Goal: Information Seeking & Learning: Learn about a topic

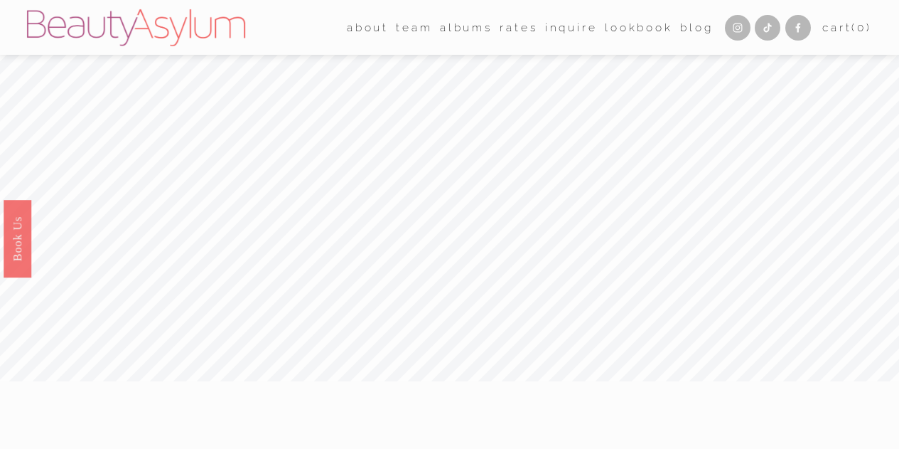
click at [509, 32] on link "Rates" at bounding box center [519, 27] width 38 height 22
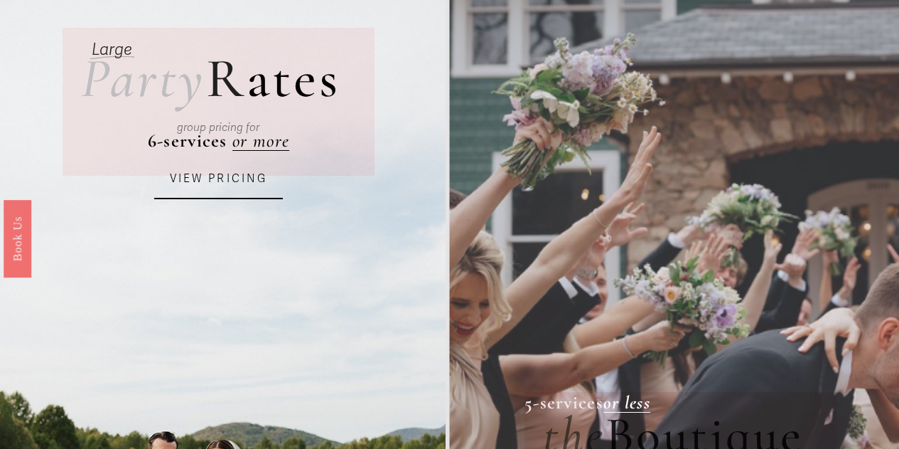
scroll to position [88, 0]
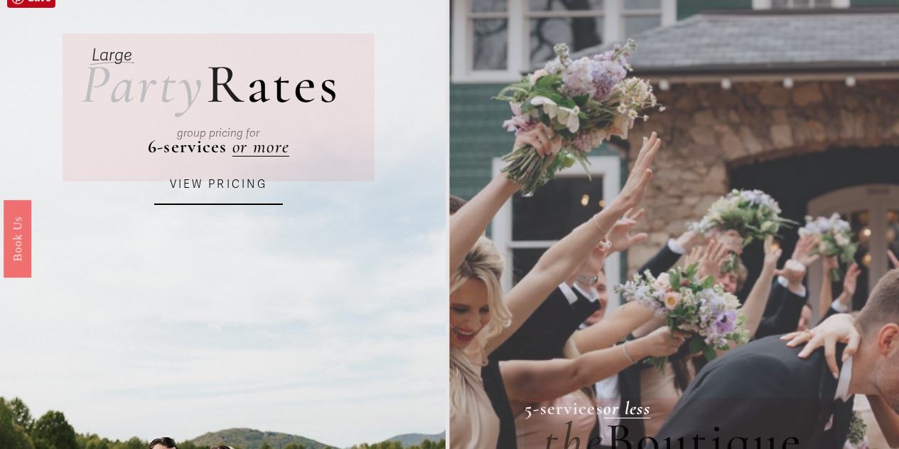
click at [265, 149] on div "group pricing for" at bounding box center [218, 133] width 241 height 44
click at [227, 189] on link "VIEW PRICING" at bounding box center [218, 185] width 129 height 39
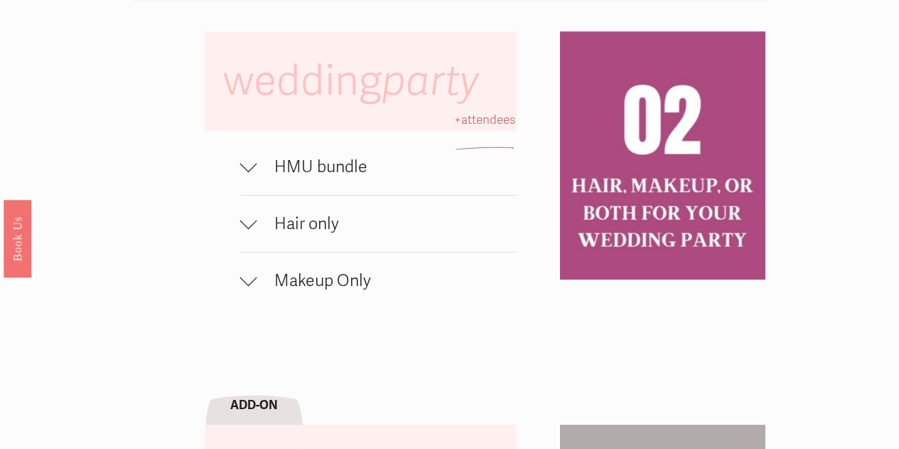
scroll to position [847, 0]
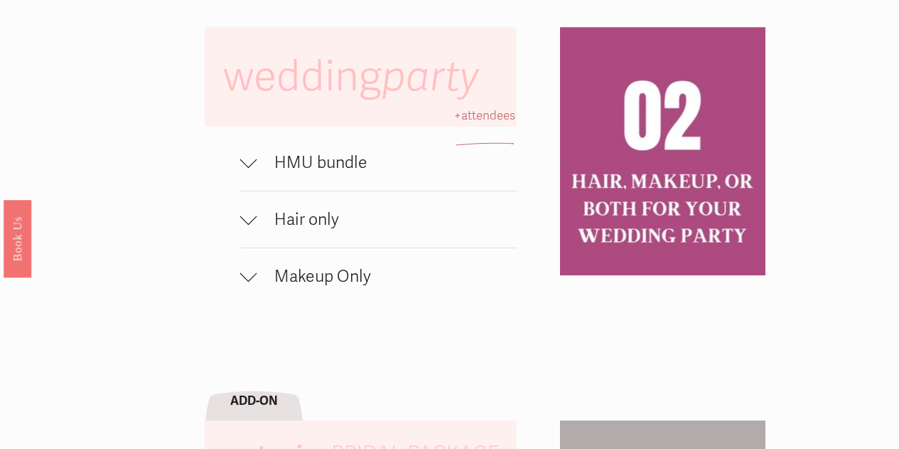
click at [291, 173] on span "HMU bundle" at bounding box center [386, 162] width 259 height 21
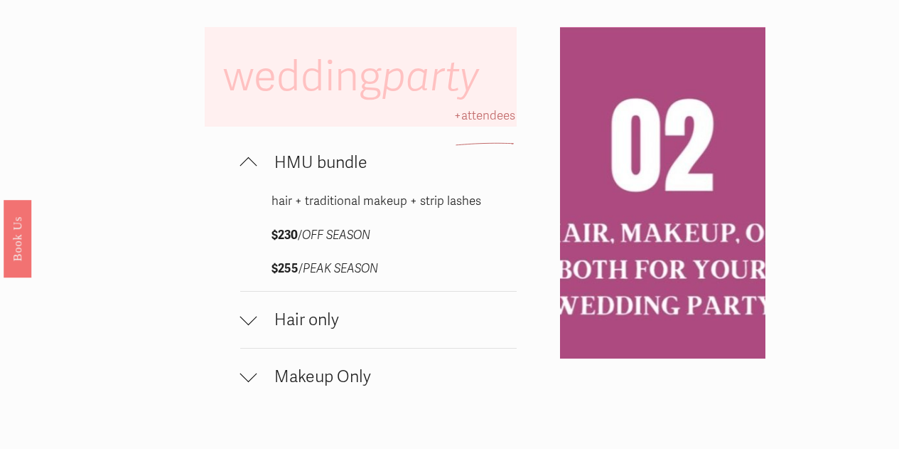
click at [306, 387] on span "Makeup Only" at bounding box center [386, 376] width 259 height 21
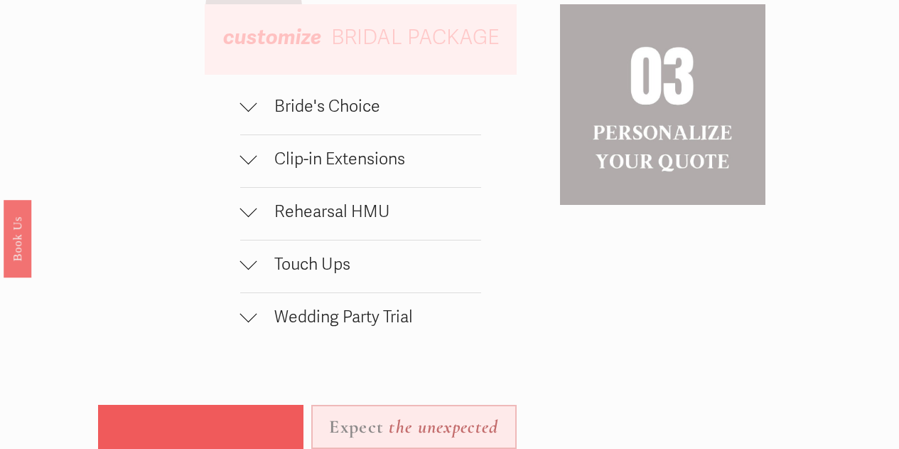
scroll to position [1466, 0]
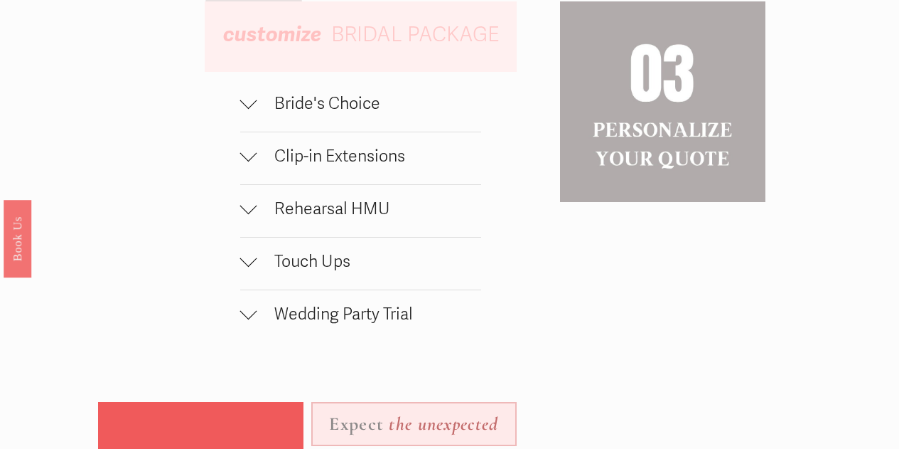
click at [348, 132] on button "Bride's Choice" at bounding box center [360, 106] width 241 height 52
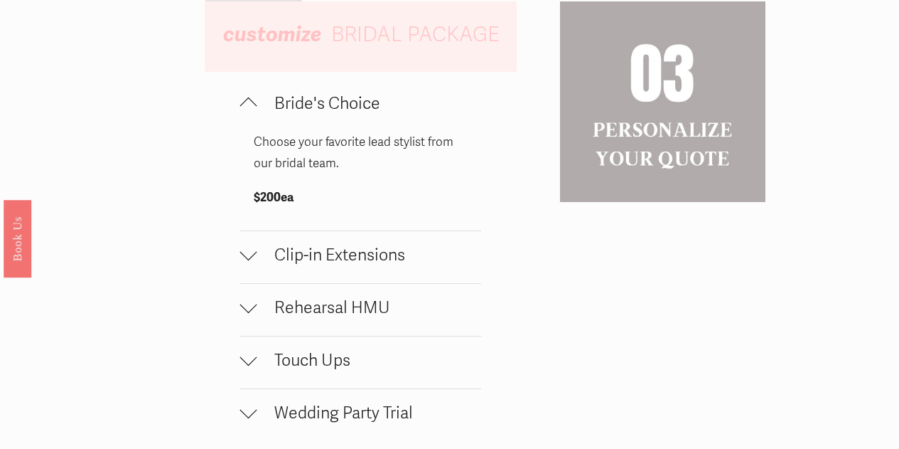
click at [323, 265] on span "Clip-in Extensions" at bounding box center [369, 255] width 224 height 21
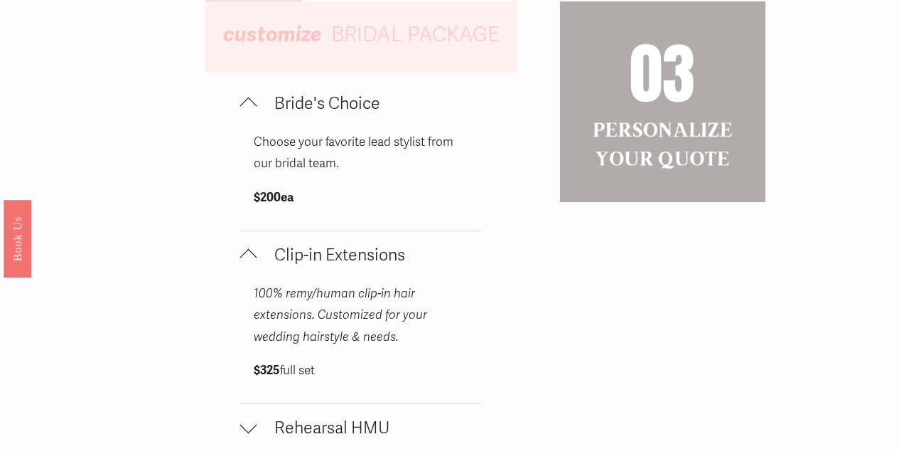
drag, startPoint x: 323, startPoint y: 282, endPoint x: 282, endPoint y: 277, distance: 41.5
click at [282, 265] on span "Clip-in Extensions" at bounding box center [369, 255] width 224 height 21
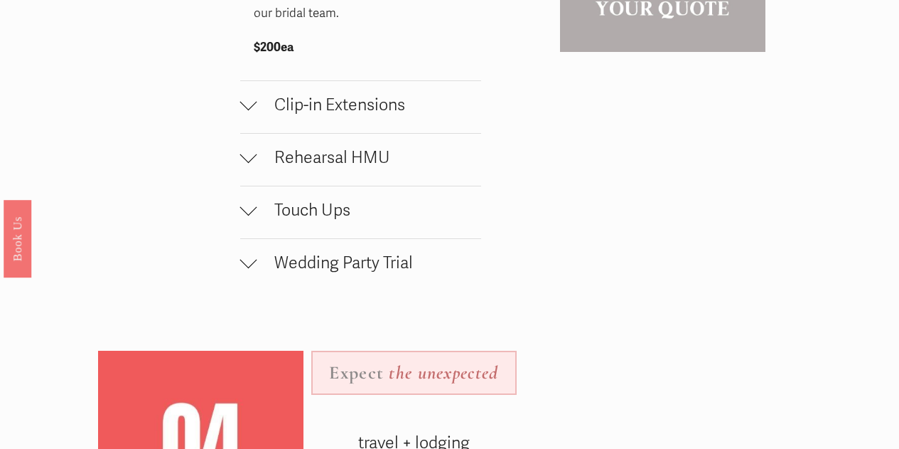
scroll to position [1614, 0]
click at [351, 274] on span "Wedding Party Trial" at bounding box center [369, 264] width 224 height 21
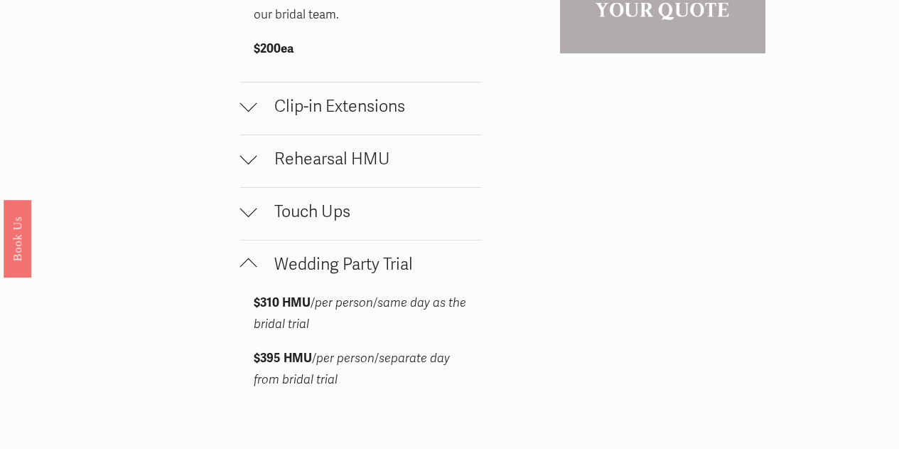
click at [295, 222] on span "Touch Ups" at bounding box center [369, 211] width 224 height 21
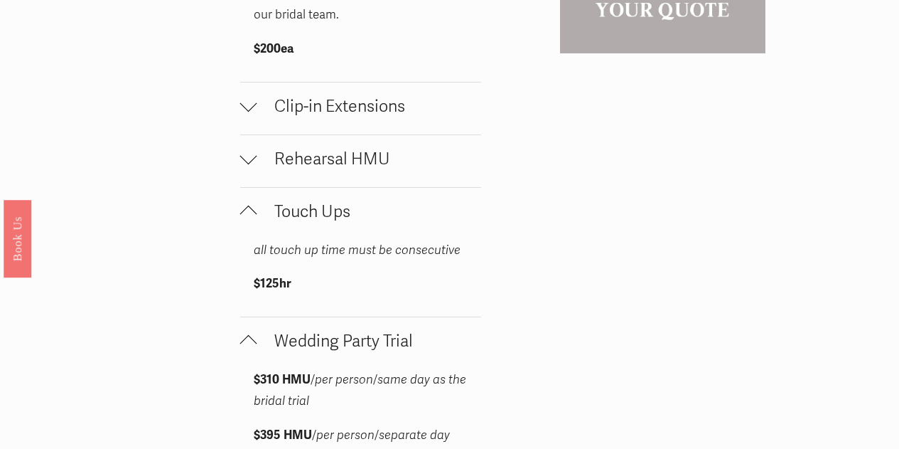
click at [322, 187] on button "Rehearsal HMU" at bounding box center [360, 161] width 241 height 52
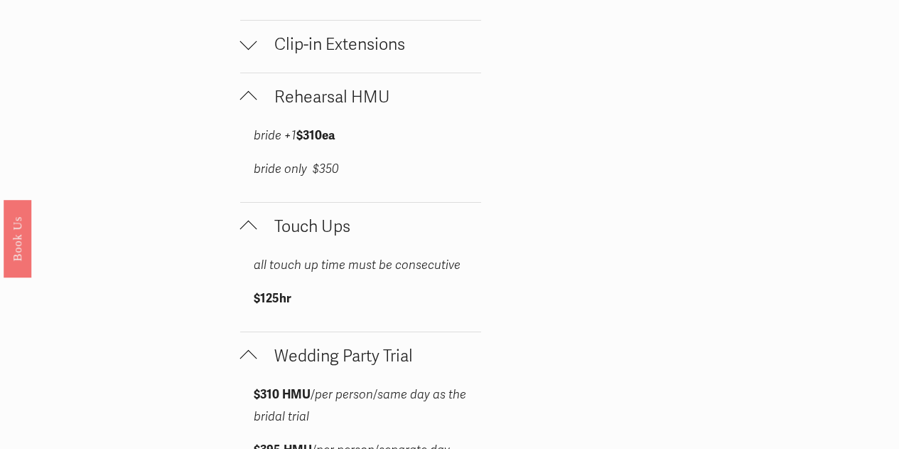
scroll to position [1661, 0]
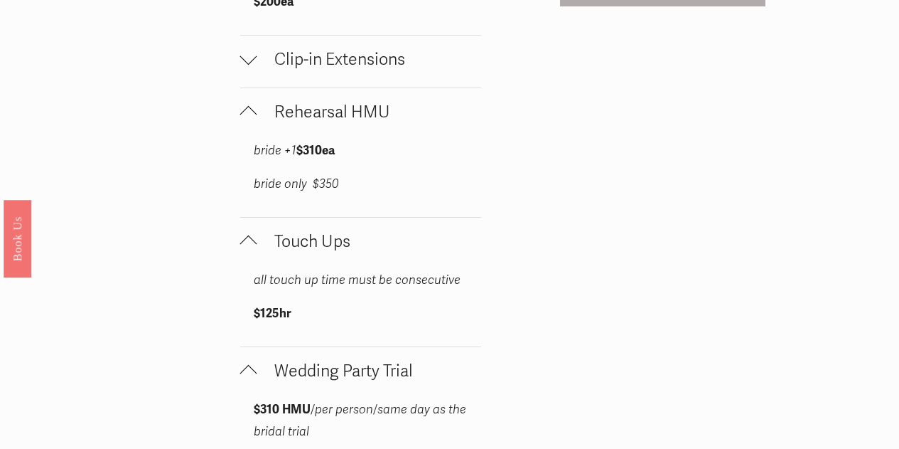
click at [355, 70] on span "Clip-in Extensions" at bounding box center [369, 59] width 224 height 21
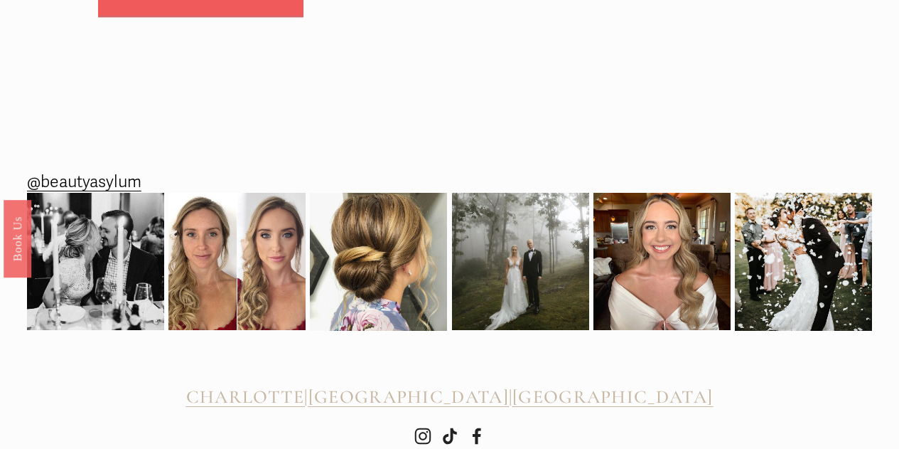
scroll to position [2600, 0]
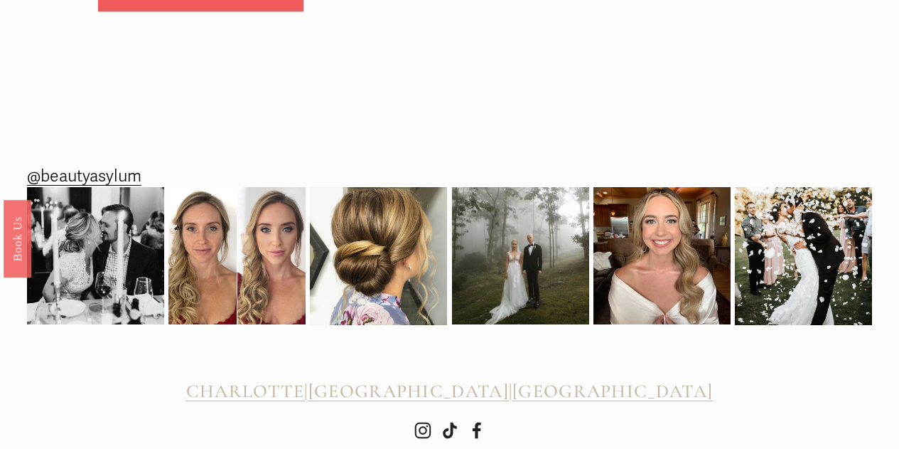
click at [289, 402] on span "CHARLOTTE" at bounding box center [245, 391] width 119 height 22
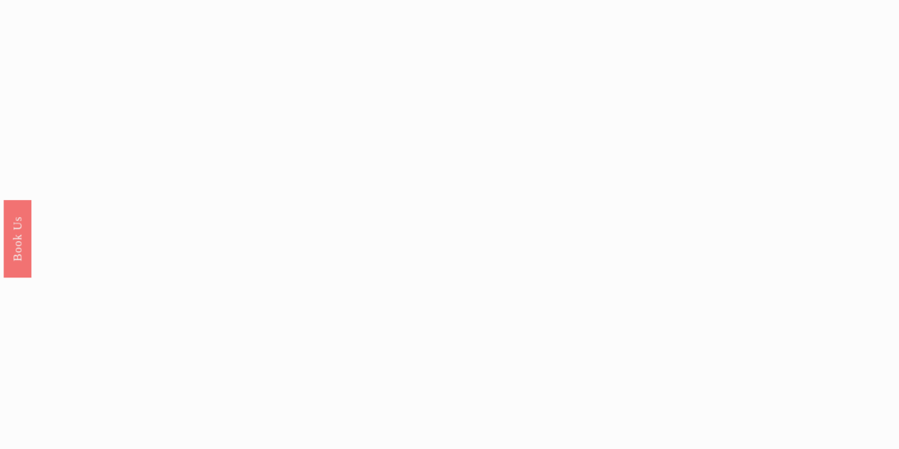
scroll to position [4201, 0]
